Goal: Check status

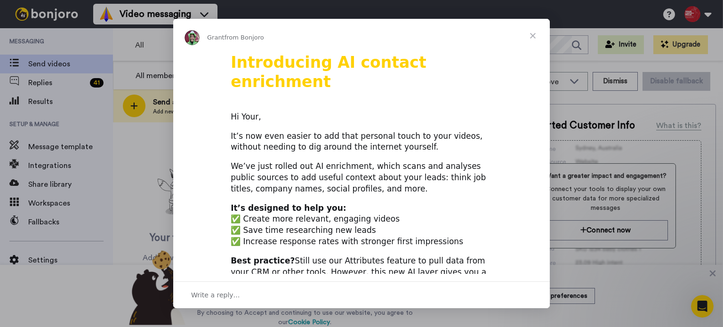
click at [534, 34] on span "Close" at bounding box center [533, 36] width 34 height 34
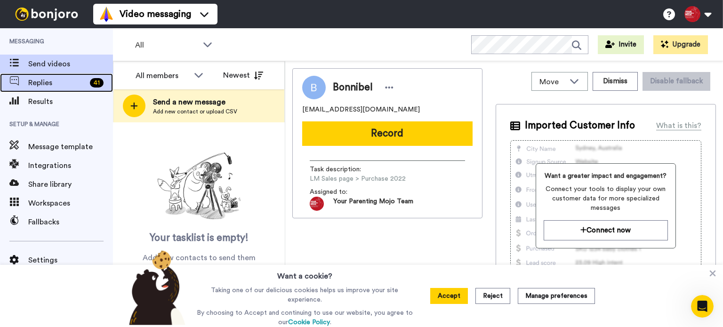
click at [64, 85] on span "Replies" at bounding box center [57, 82] width 58 height 11
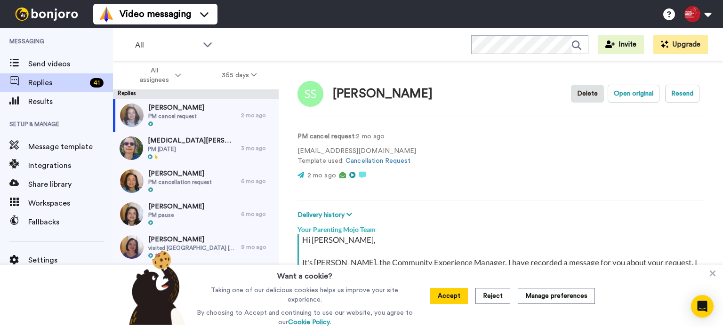
scroll to position [97, 0]
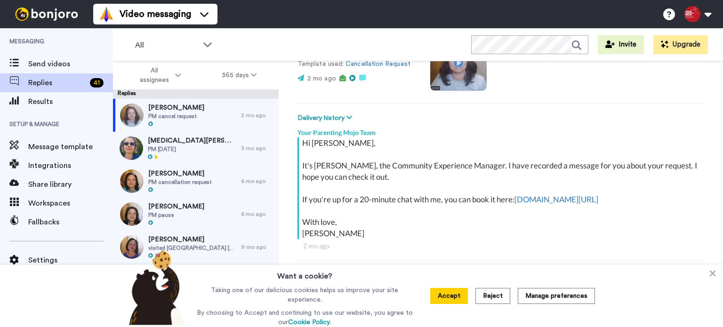
type textarea "x"
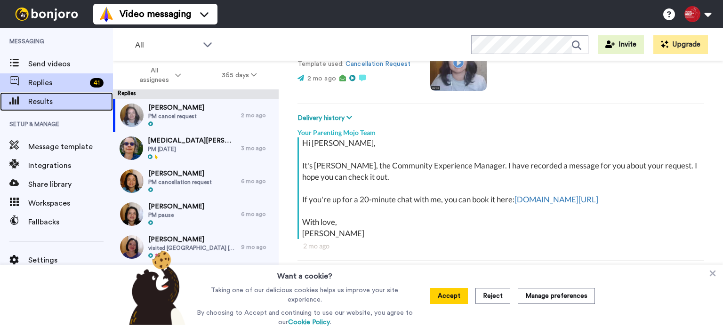
click at [72, 101] on span "Results" at bounding box center [70, 101] width 85 height 11
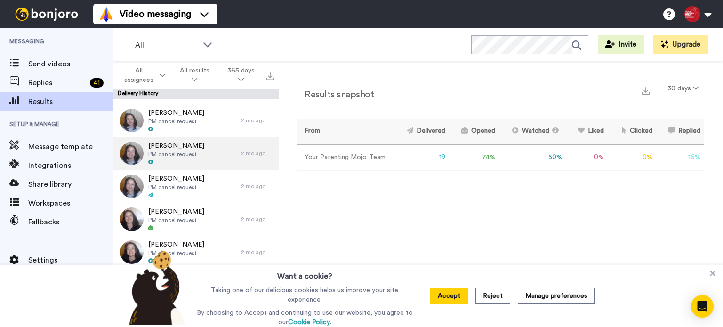
scroll to position [1412, 0]
